Goal: Information Seeking & Learning: Understand process/instructions

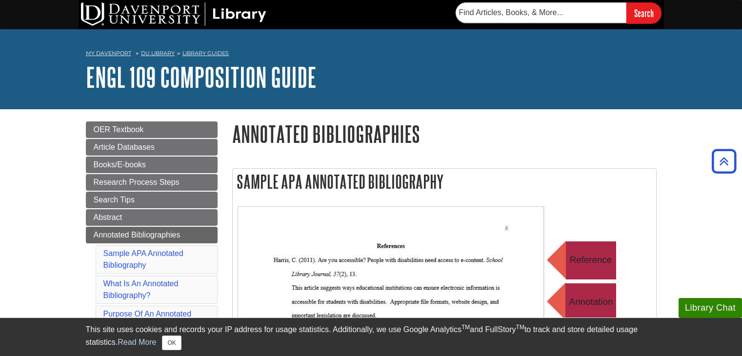
scroll to position [146, 0]
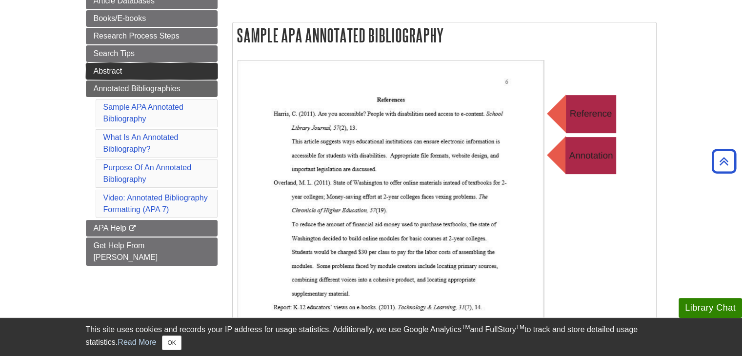
click at [117, 70] on span "Abstract" at bounding box center [108, 71] width 29 height 8
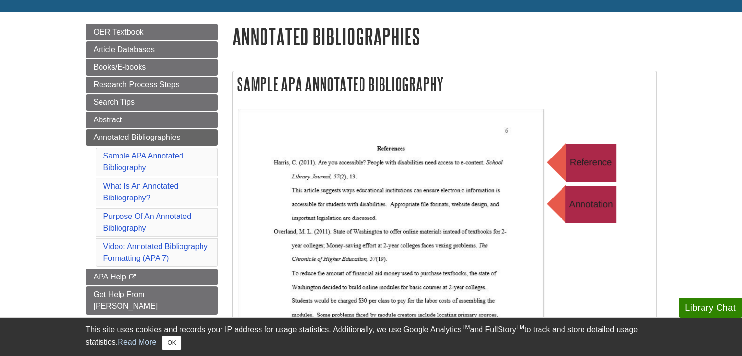
scroll to position [195, 0]
